Goal: Information Seeking & Learning: Learn about a topic

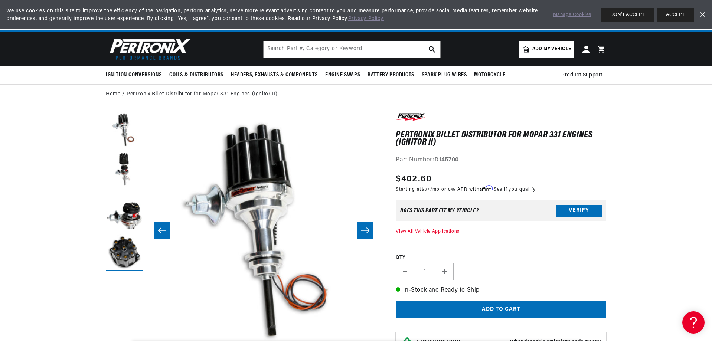
scroll to position [0, 703]
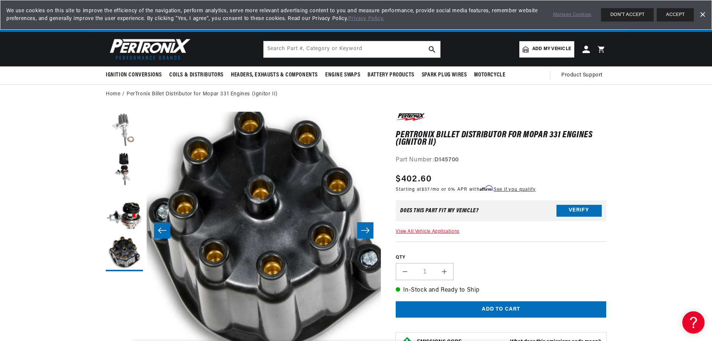
click at [133, 141] on button "Load image 1 in gallery view" at bounding box center [124, 130] width 37 height 37
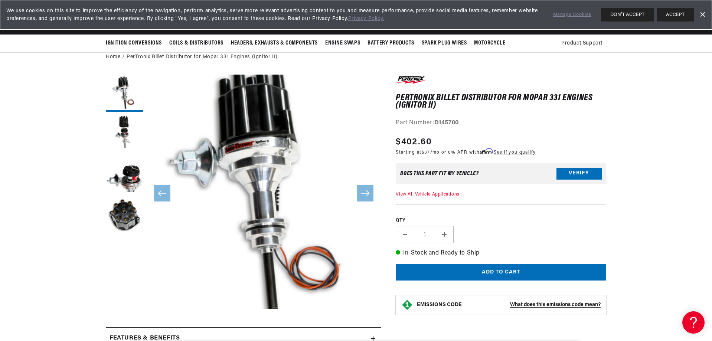
scroll to position [0, 0]
click at [446, 196] on link "View All Vehicle Applications" at bounding box center [426, 194] width 63 height 4
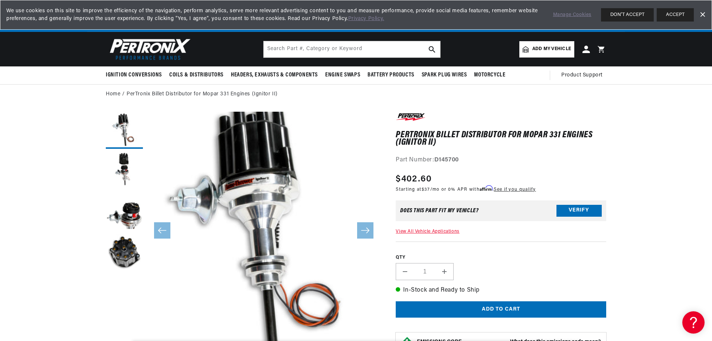
click at [286, 50] on input "text" at bounding box center [351, 49] width 177 height 16
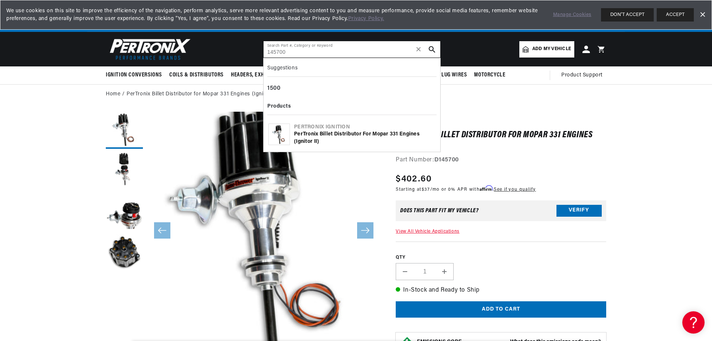
type input "145700"
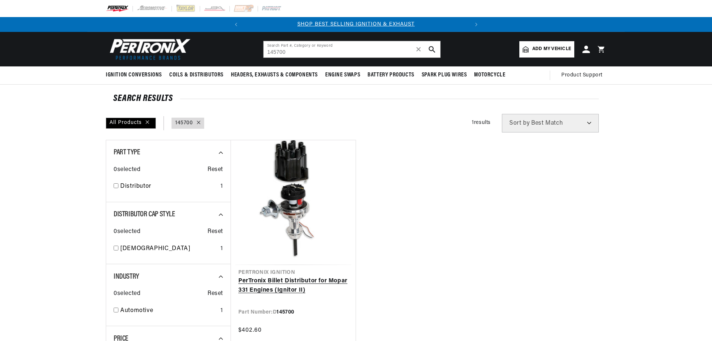
click at [283, 281] on link "PerTronix Billet Distributor for Mopar 331 Engines (Ignitor II)" at bounding box center [293, 285] width 110 height 19
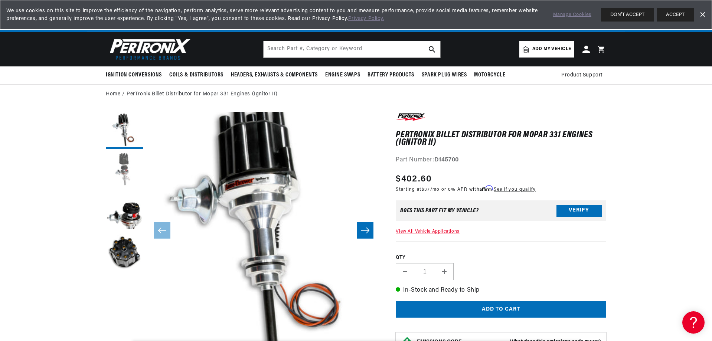
click at [129, 167] on button "Load image 2 in gallery view" at bounding box center [124, 170] width 37 height 37
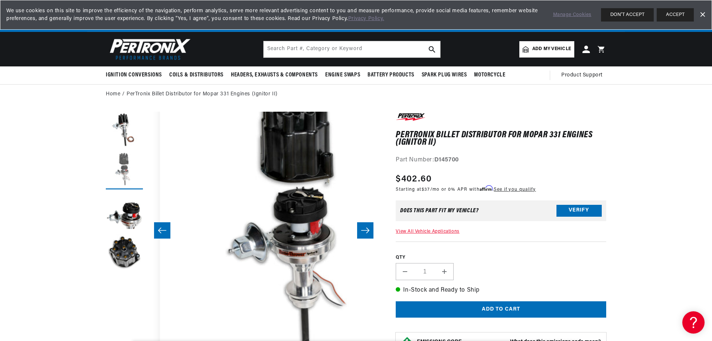
scroll to position [0, 234]
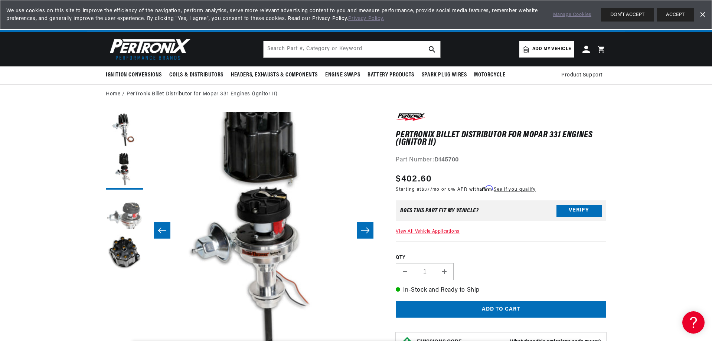
click at [129, 214] on button "Load image 3 in gallery view" at bounding box center [124, 211] width 37 height 37
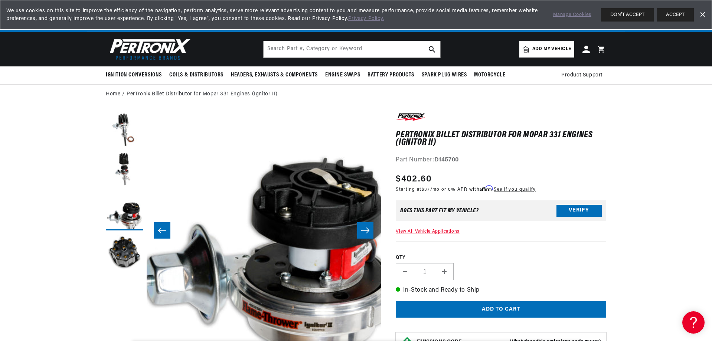
scroll to position [0, 0]
click at [129, 165] on button "Load image 2 in gallery view" at bounding box center [124, 170] width 37 height 37
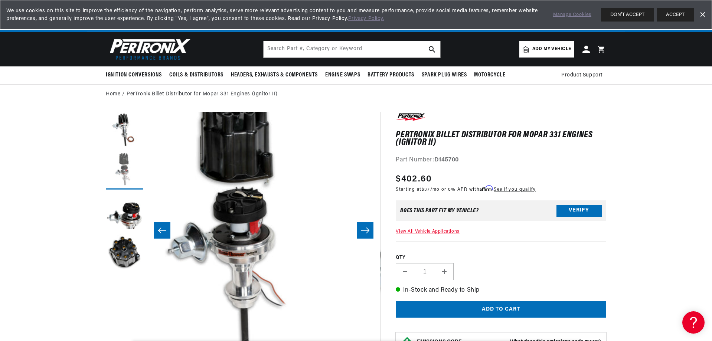
scroll to position [0, 234]
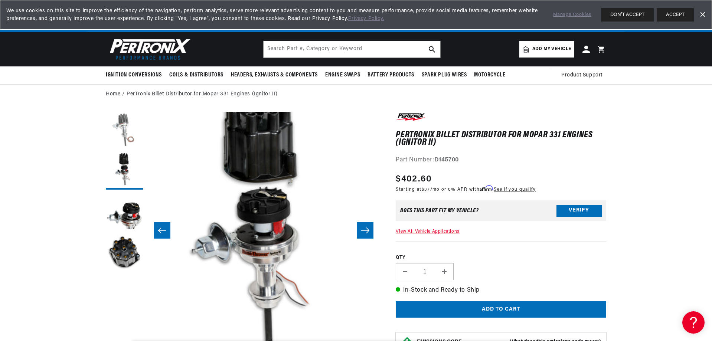
click at [115, 122] on button "Load image 1 in gallery view" at bounding box center [124, 130] width 37 height 37
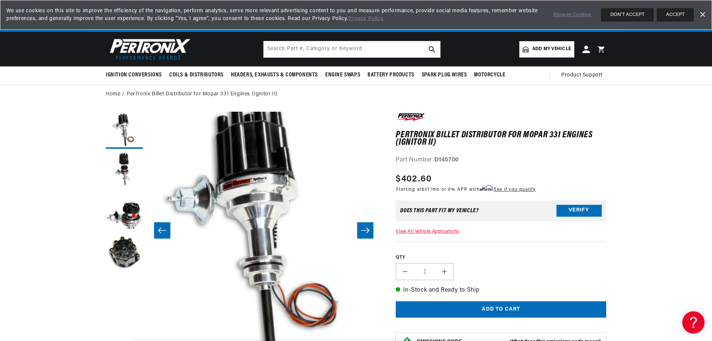
scroll to position [0, 0]
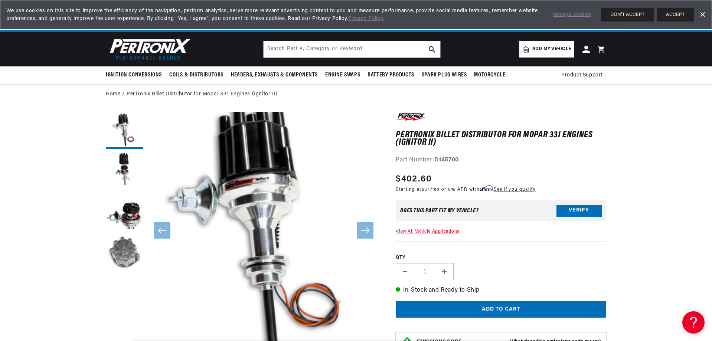
click at [136, 244] on button "Load image 4 in gallery view" at bounding box center [124, 252] width 37 height 37
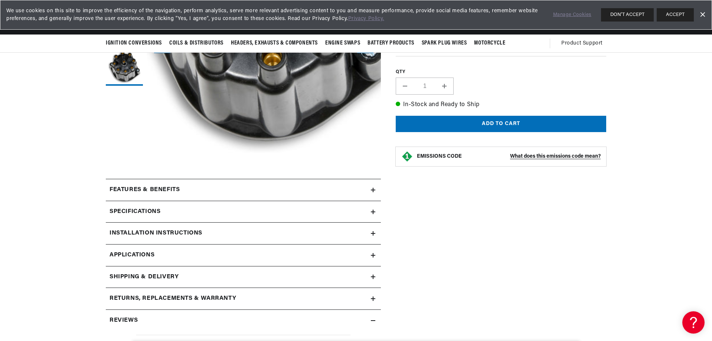
scroll to position [0, 225]
click at [180, 213] on div "Specifications" at bounding box center [238, 212] width 265 height 10
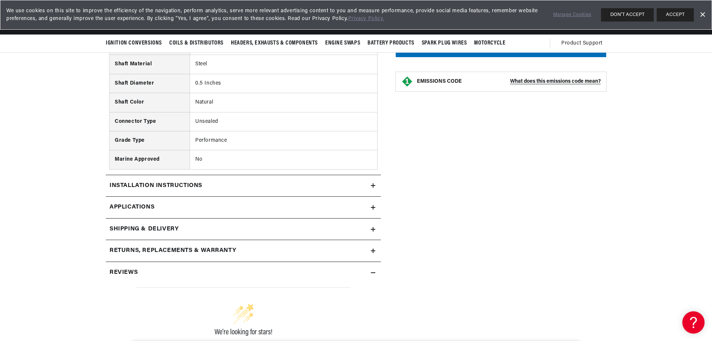
scroll to position [742, 0]
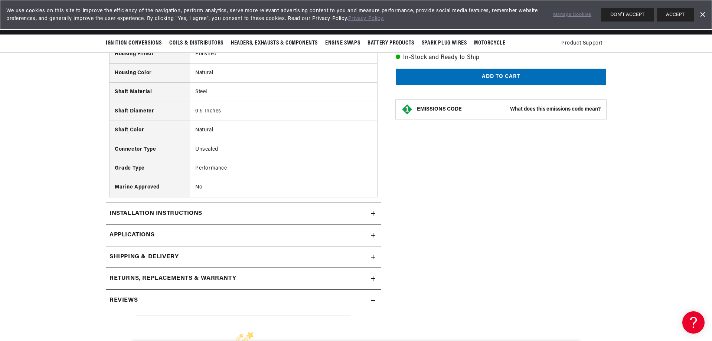
click at [221, 207] on summary "Installation instructions" at bounding box center [243, 214] width 275 height 22
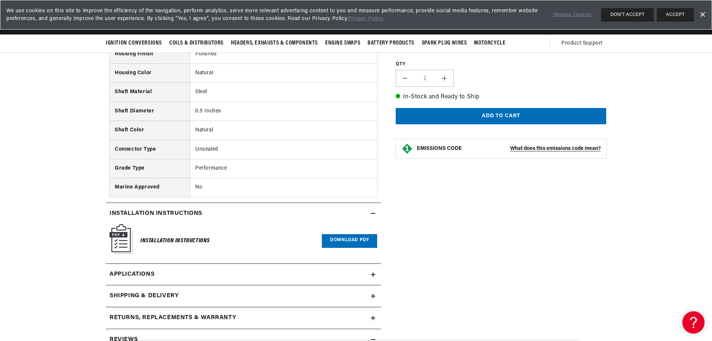
click at [188, 278] on link "Applications" at bounding box center [243, 275] width 275 height 22
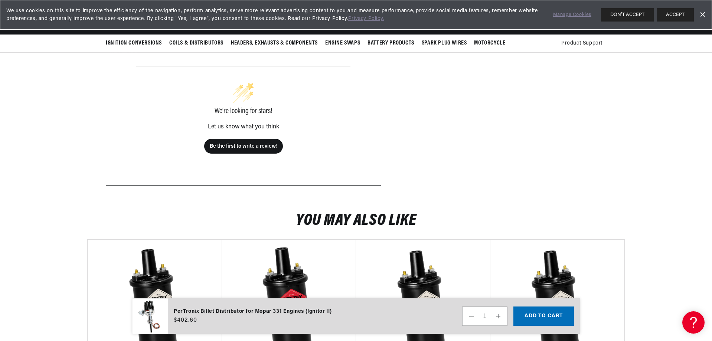
scroll to position [847, 0]
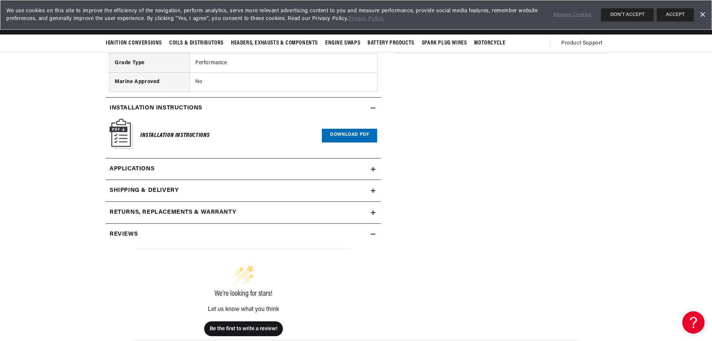
click at [189, 169] on link "Applications" at bounding box center [243, 169] width 275 height 22
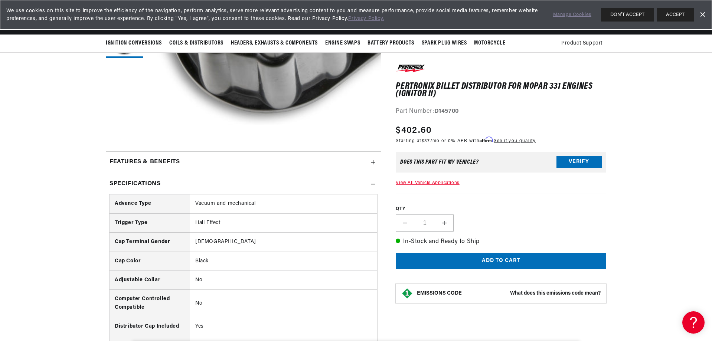
scroll to position [169, 0]
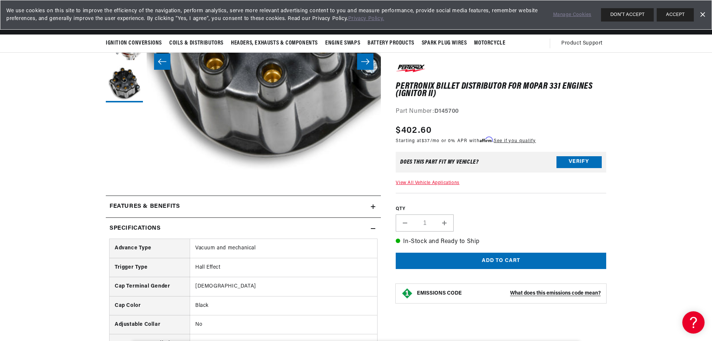
click at [193, 217] on summary "Features & Benefits" at bounding box center [243, 207] width 275 height 22
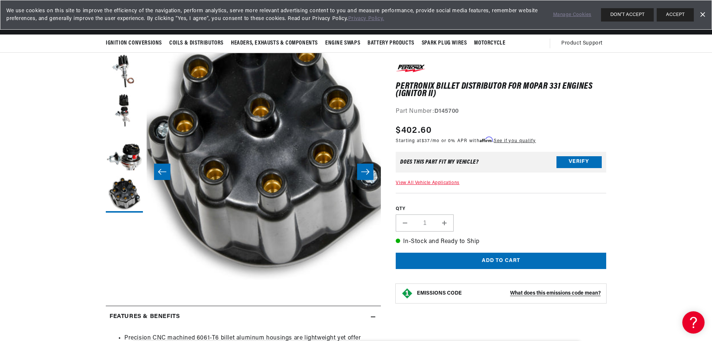
scroll to position [58, 0]
